Goal: Navigation & Orientation: Find specific page/section

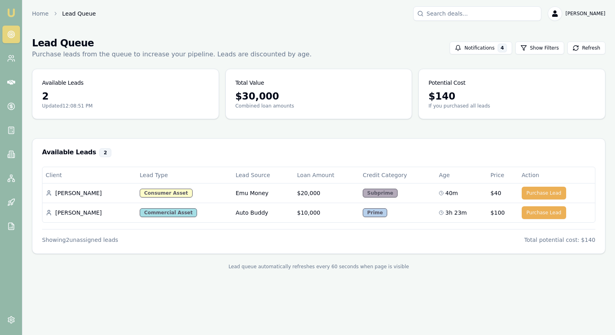
click at [11, 35] on circle at bounding box center [10, 34] width 1 height 1
click at [10, 202] on icon at bounding box center [9, 202] width 2 height 2
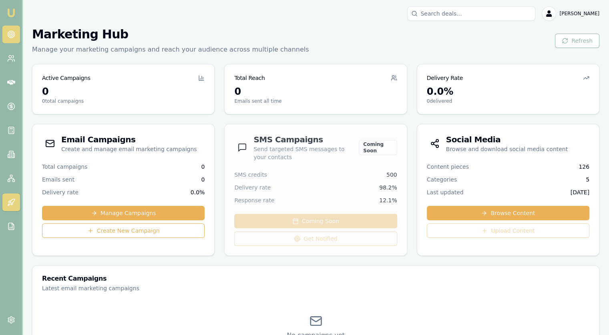
click at [13, 33] on circle at bounding box center [11, 34] width 4 height 4
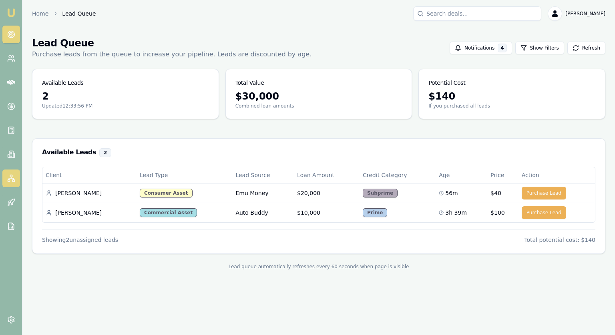
click at [11, 177] on rect at bounding box center [11, 176] width 2 height 2
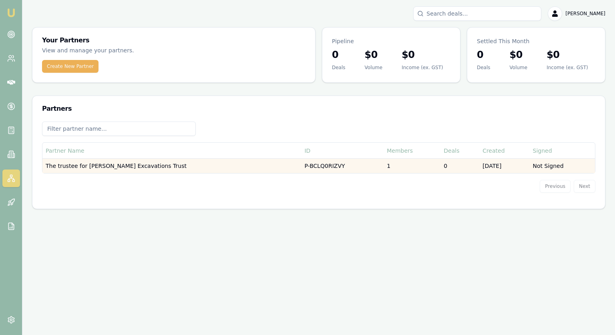
click at [140, 167] on td "The trustee for [PERSON_NAME] Excavations Trust" at bounding box center [171, 166] width 259 height 15
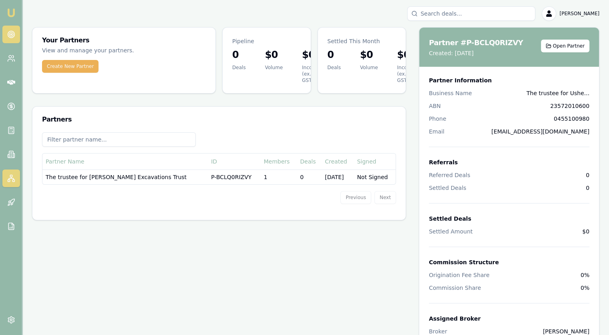
click at [12, 35] on icon at bounding box center [11, 34] width 8 height 8
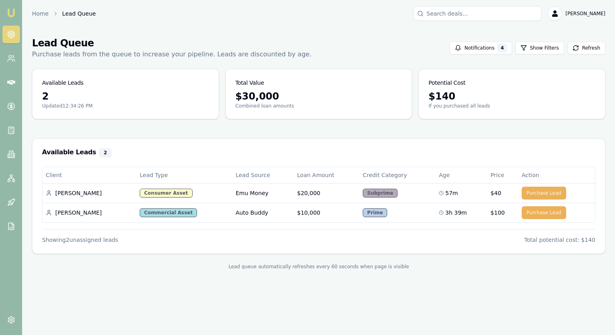
click at [412, 56] on div "Lead Queue Purchase leads from the queue to increase your pipeline. Leads are d…" at bounding box center [318, 48] width 573 height 22
click at [10, 34] on circle at bounding box center [10, 34] width 1 height 1
click at [396, 39] on div "Lead Queue Purchase leads from the queue to increase your pipeline. Leads are d…" at bounding box center [318, 48] width 573 height 22
